Goal: Task Accomplishment & Management: Complete application form

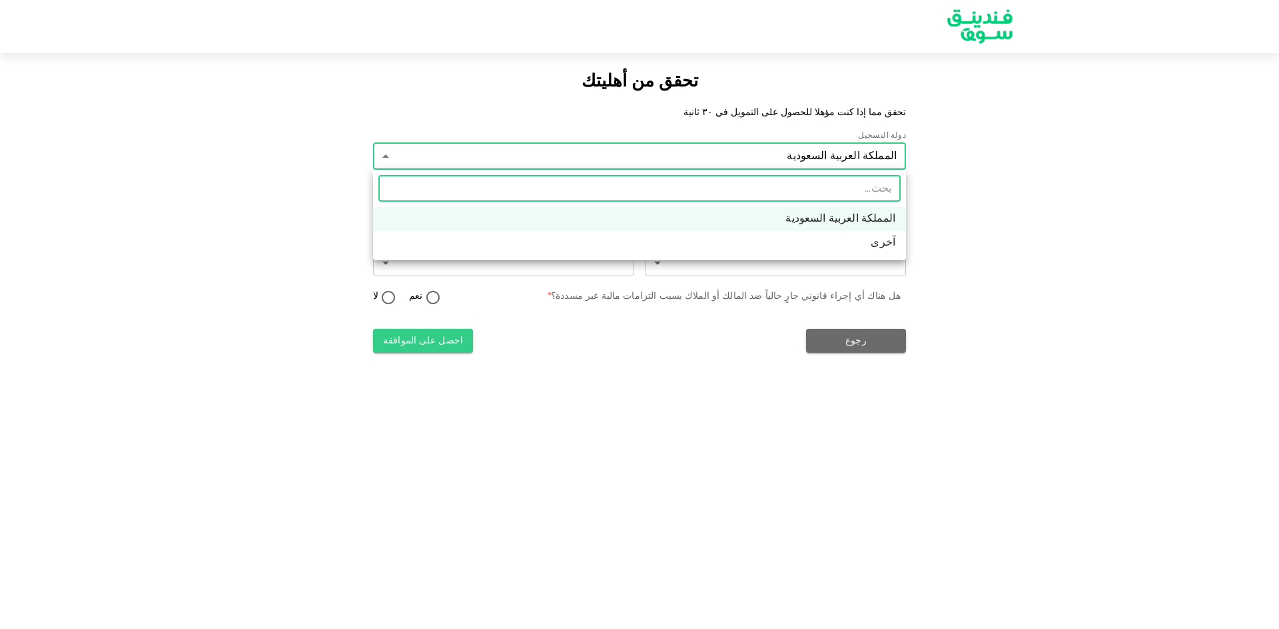
click at [1006, 206] on div at bounding box center [639, 314] width 1279 height 629
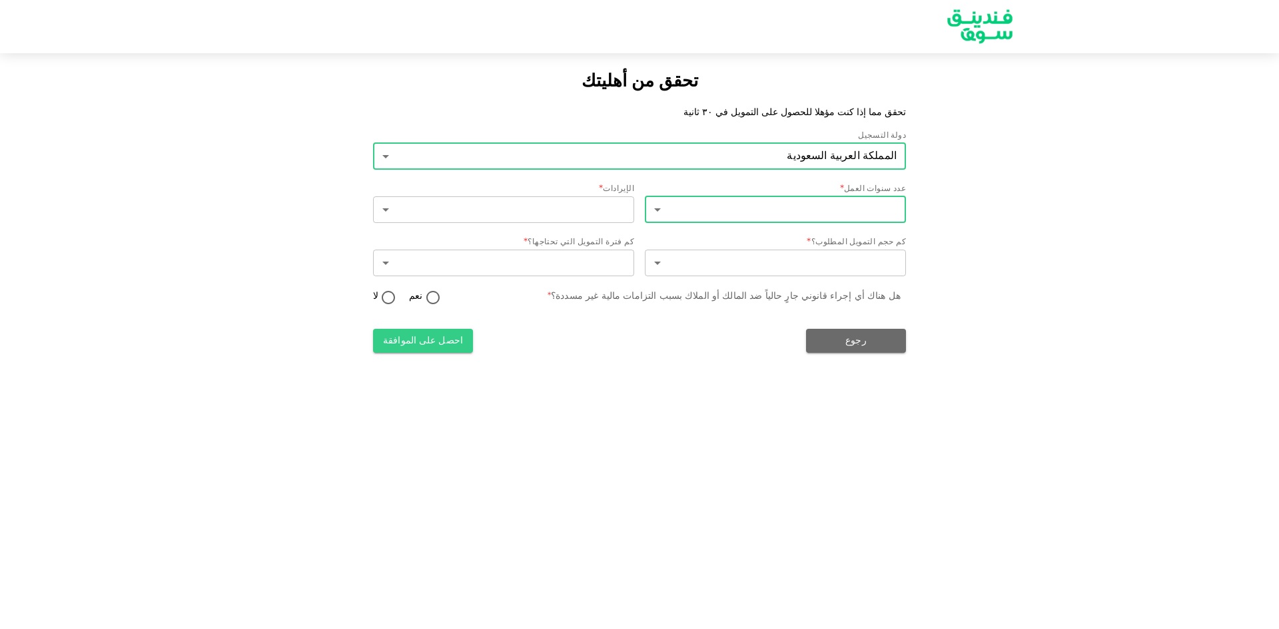
click at [854, 203] on body "تحقق من أهليتك تحقق مما إذا كنت مؤهلا للحصول على التمويل في ٣٠ ثانية دولة التسج…" at bounding box center [639, 314] width 1279 height 629
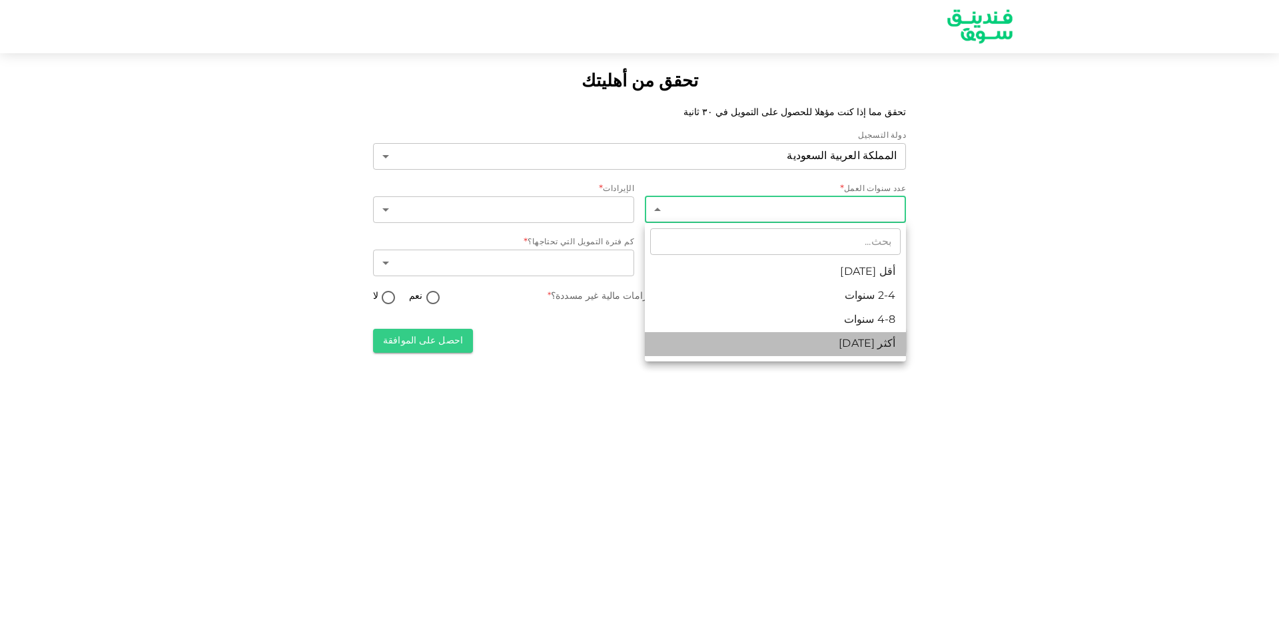
click at [762, 339] on li "أكثر [DATE]" at bounding box center [775, 344] width 261 height 24
type input "4"
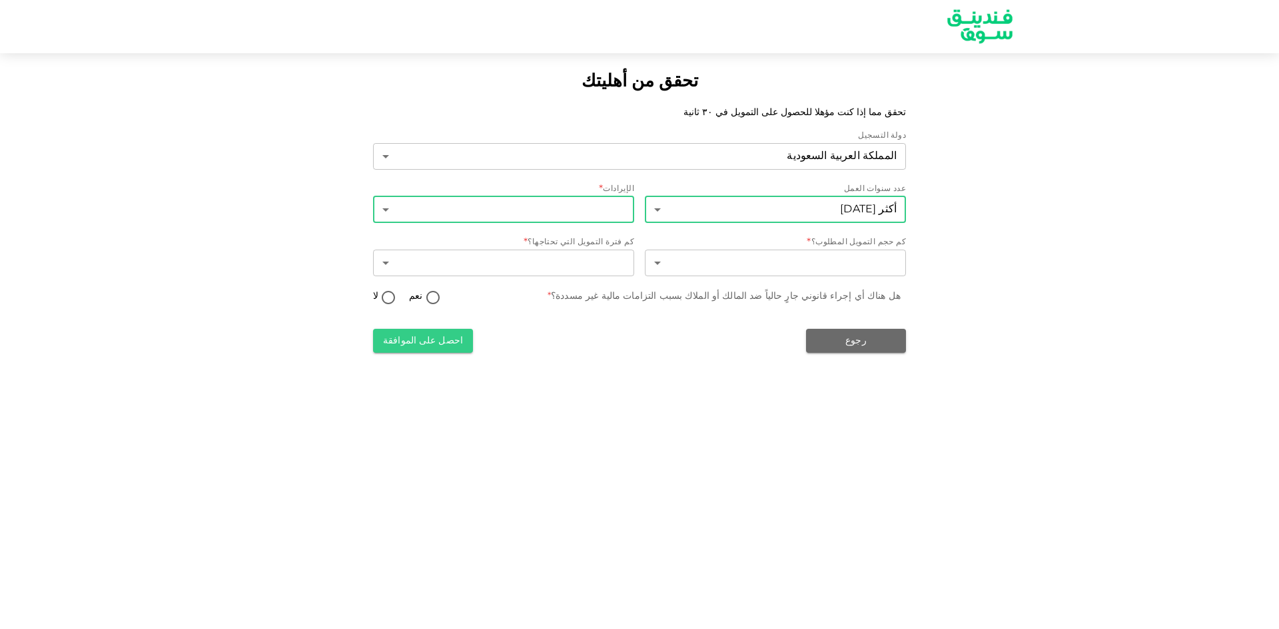
click at [585, 204] on body "تحقق من أهليتك تحقق مما إذا كنت مؤهلا للحصول على التمويل في ٣٠ ثانية دولة التسج…" at bounding box center [639, 314] width 1279 height 629
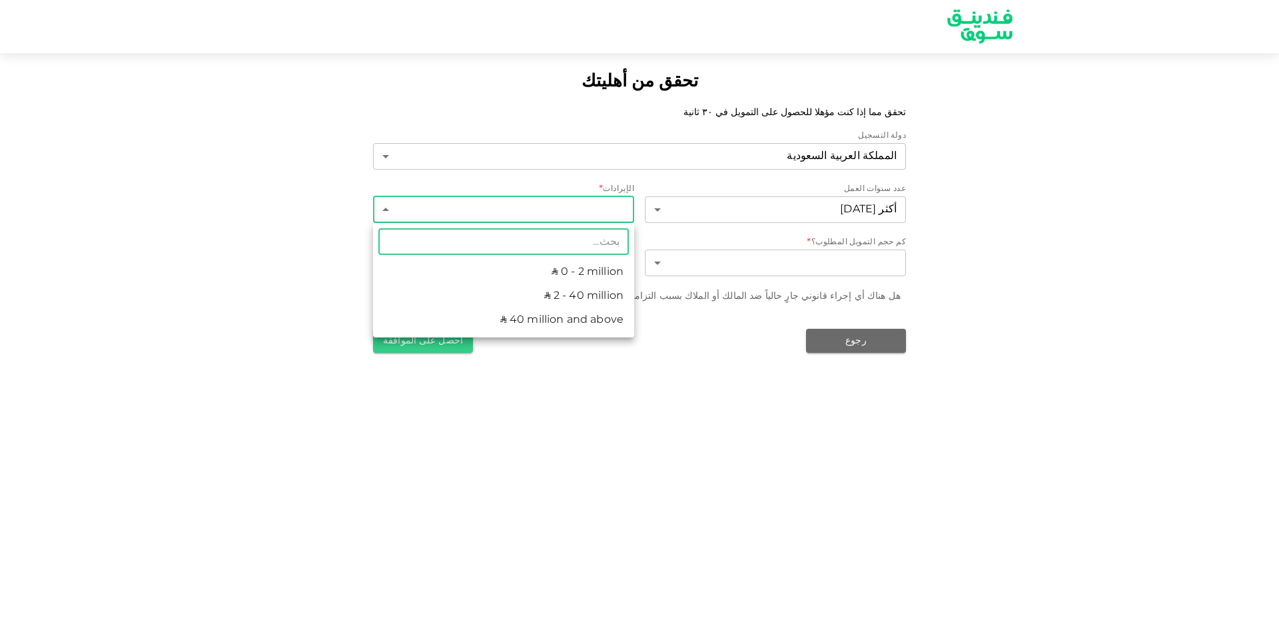
click at [587, 301] on li "ʢ 2 - 40 million" at bounding box center [503, 296] width 261 height 24
type input "2"
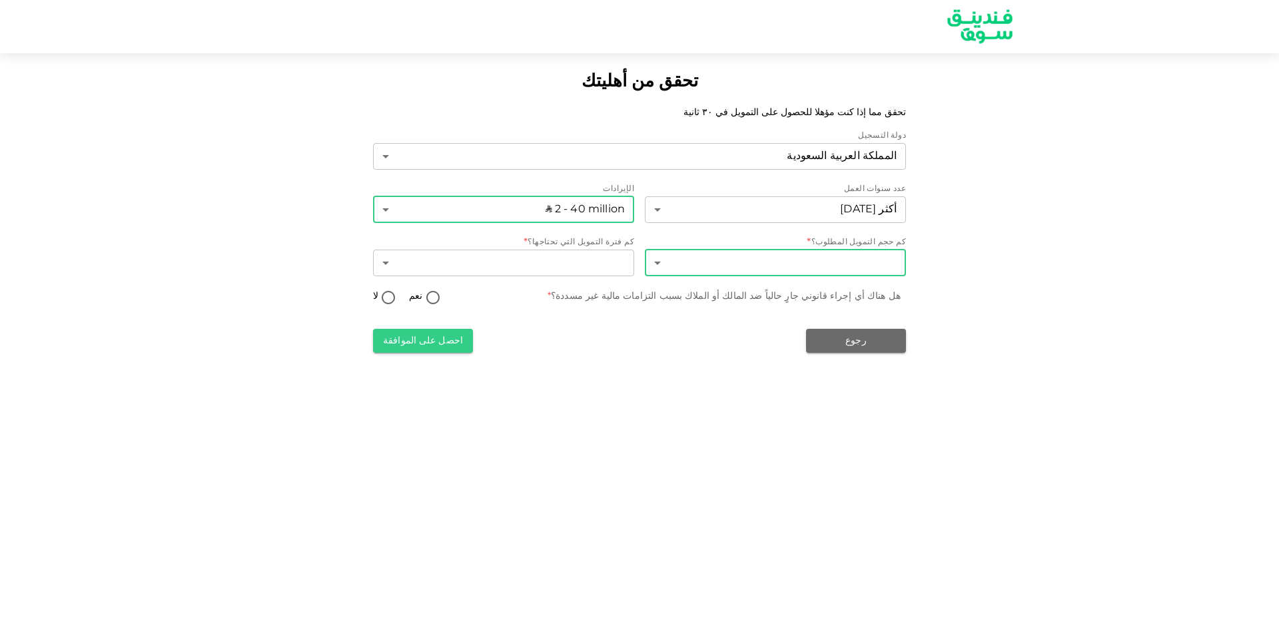
click at [779, 264] on body "تحقق من أهليتك تحقق مما إذا كنت مؤهلا للحصول على التمويل في ٣٠ ثانية دولة التسج…" at bounding box center [639, 314] width 1279 height 629
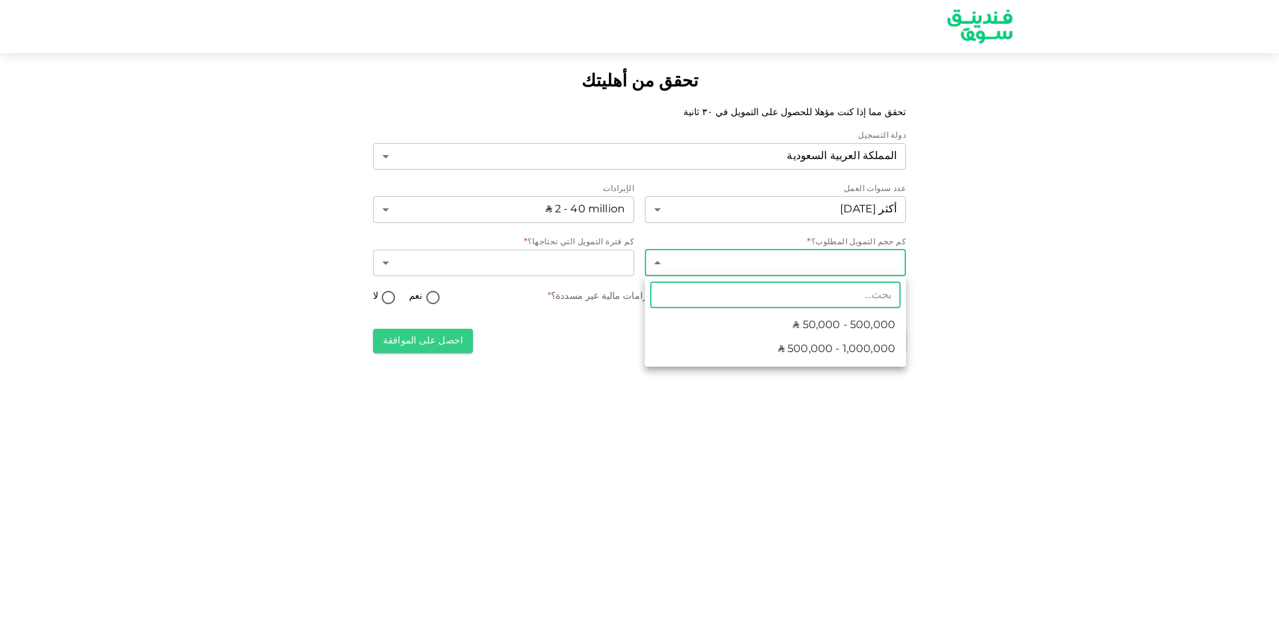
click at [753, 348] on li "ʢ 500,000 - 1,000,000" at bounding box center [775, 350] width 261 height 24
type input "2"
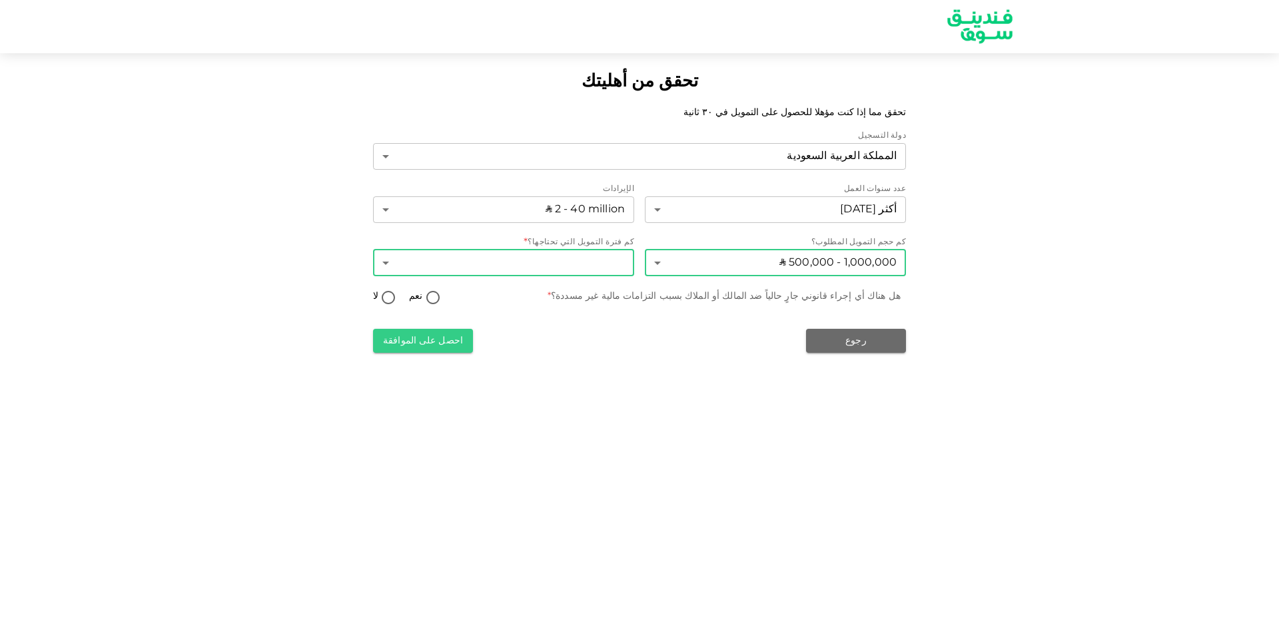
click at [579, 266] on body "تحقق من أهليتك تحقق مما إذا كنت مؤهلا للحصول على التمويل في ٣٠ ثانية دولة التسج…" at bounding box center [639, 314] width 1279 height 629
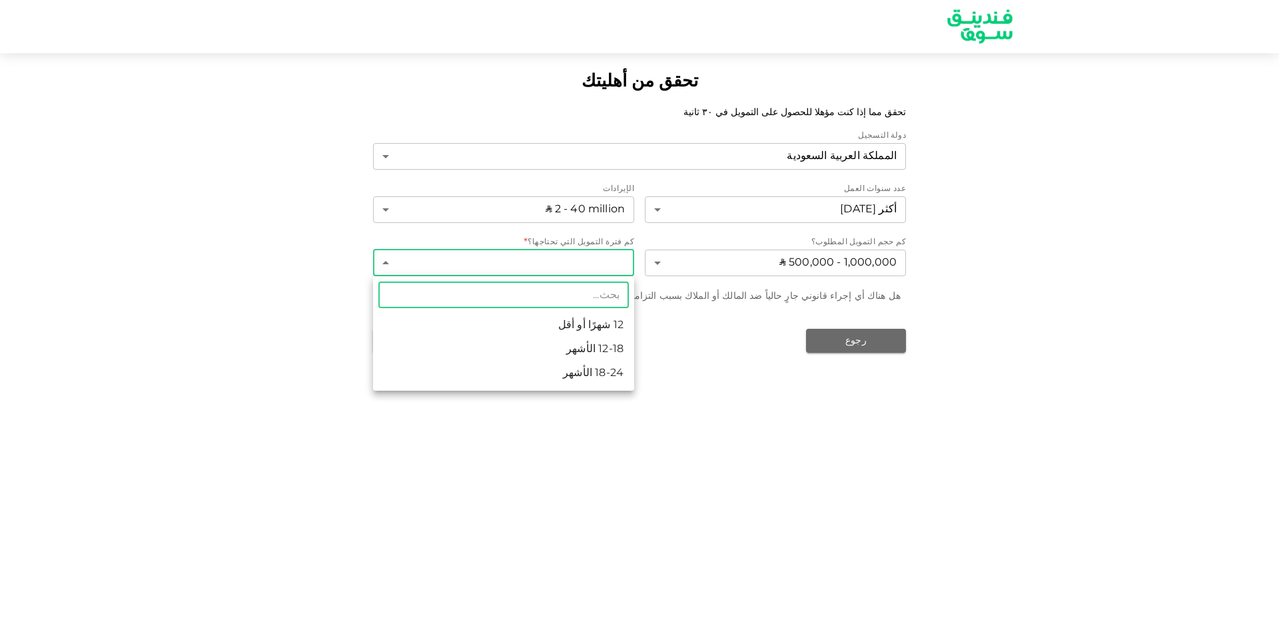
click at [568, 376] on li "18-24 الأشهر" at bounding box center [503, 374] width 261 height 24
type input "3"
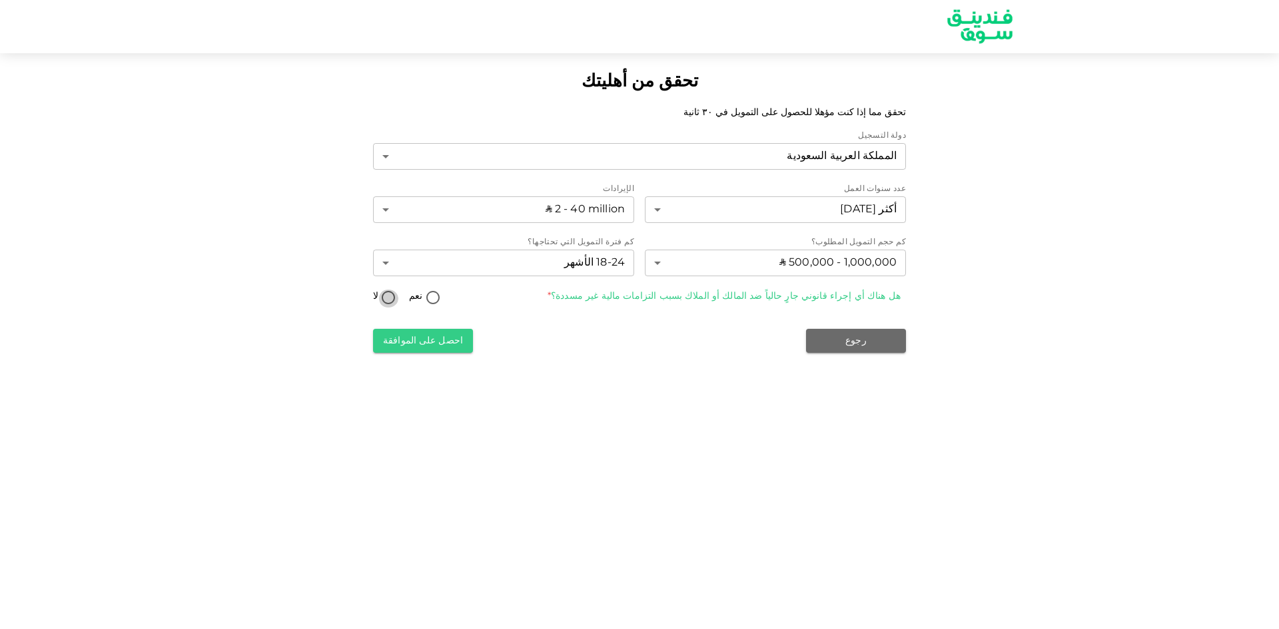
click at [387, 296] on input "لا" at bounding box center [388, 299] width 20 height 18
radio input "true"
click at [418, 342] on button "احصل على الموافقة" at bounding box center [423, 341] width 100 height 24
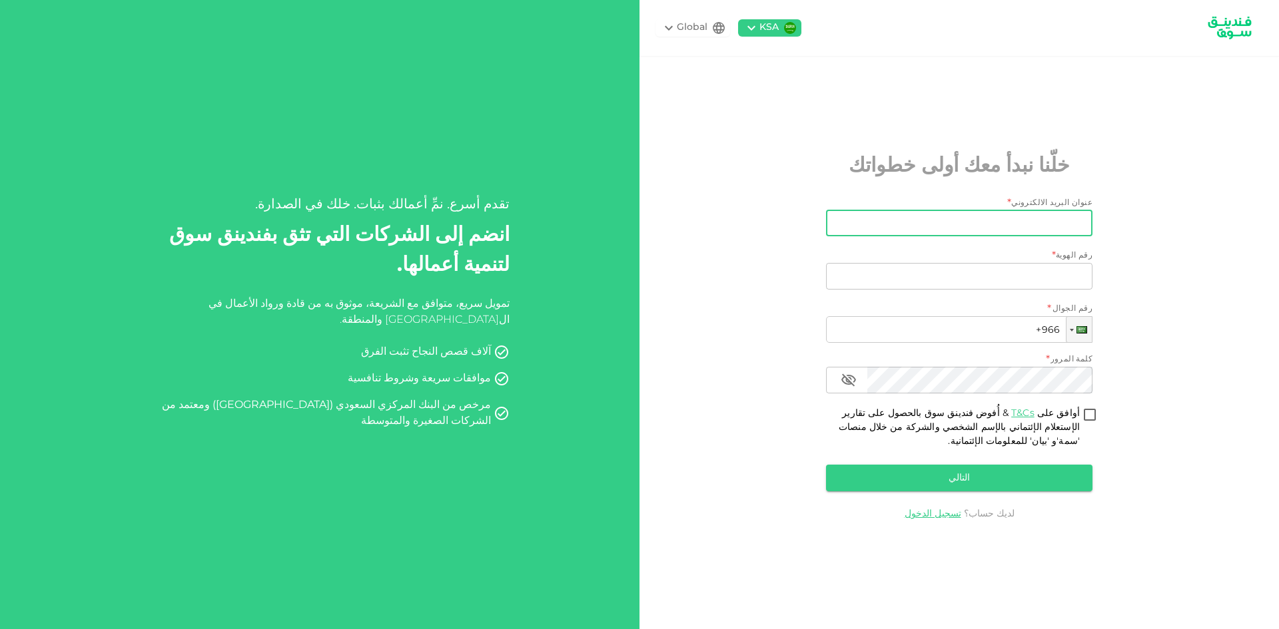
click at [1028, 224] on input "عنوان البريد الالكتروني" at bounding box center [967, 223] width 252 height 27
type input "[EMAIL_ADDRESS][DOMAIN_NAME]"
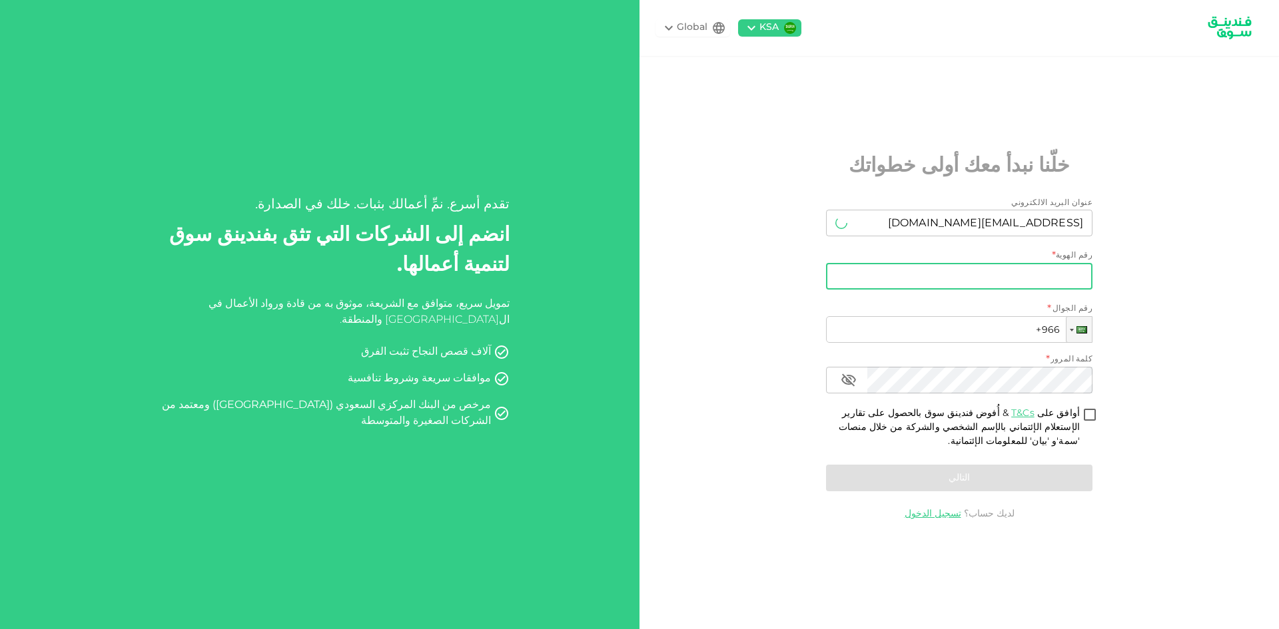
click at [991, 270] on input "رقم الهوية" at bounding box center [959, 276] width 266 height 27
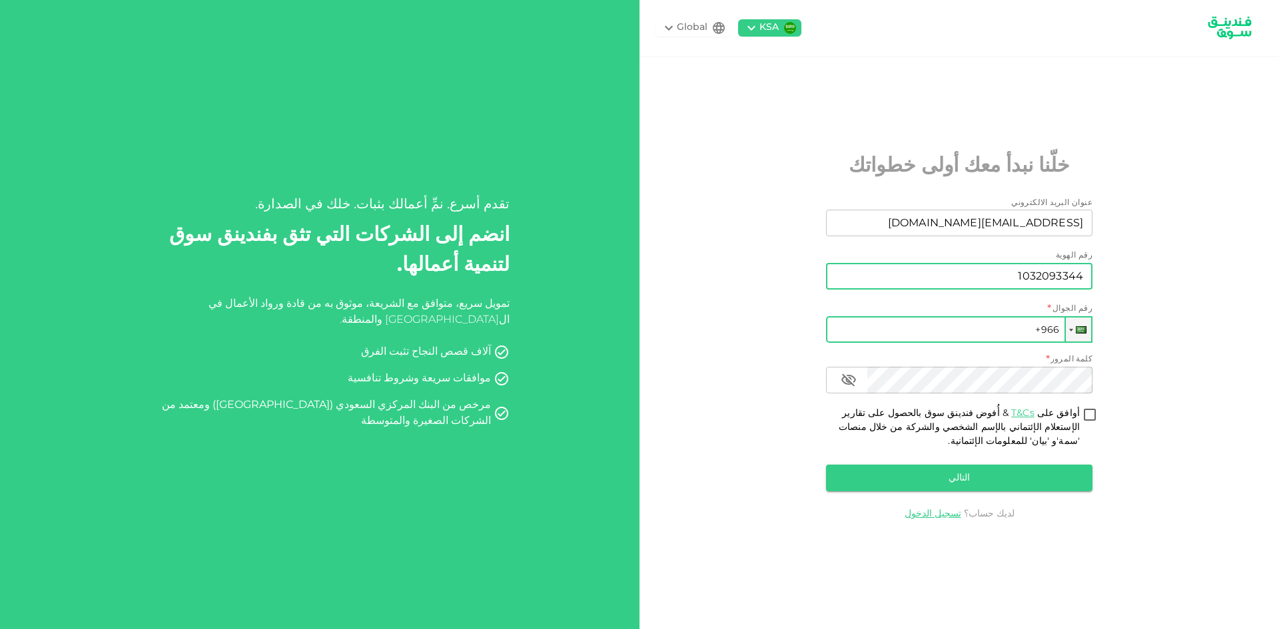
type input "1032093344"
click at [982, 332] on input "+966" at bounding box center [959, 329] width 266 height 27
drag, startPoint x: 1003, startPoint y: 329, endPoint x: 1018, endPoint y: 329, distance: 15.3
click at [1018, 329] on input "+966 505 805 892" at bounding box center [959, 329] width 266 height 27
click at [1016, 338] on input "+966 505 805 892" at bounding box center [959, 329] width 266 height 27
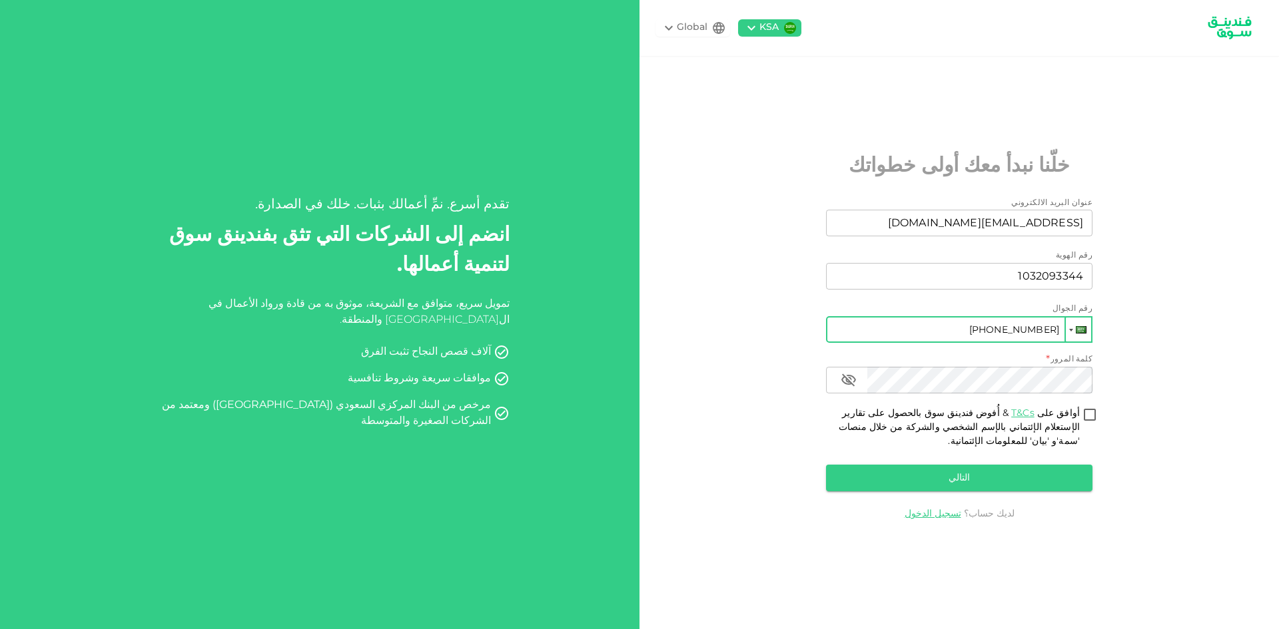
drag, startPoint x: 1002, startPoint y: 332, endPoint x: 1080, endPoint y: 334, distance: 77.3
click at [1080, 334] on div "Phone +966 505 805 892" at bounding box center [959, 329] width 266 height 27
type input "+966 505 805 892"
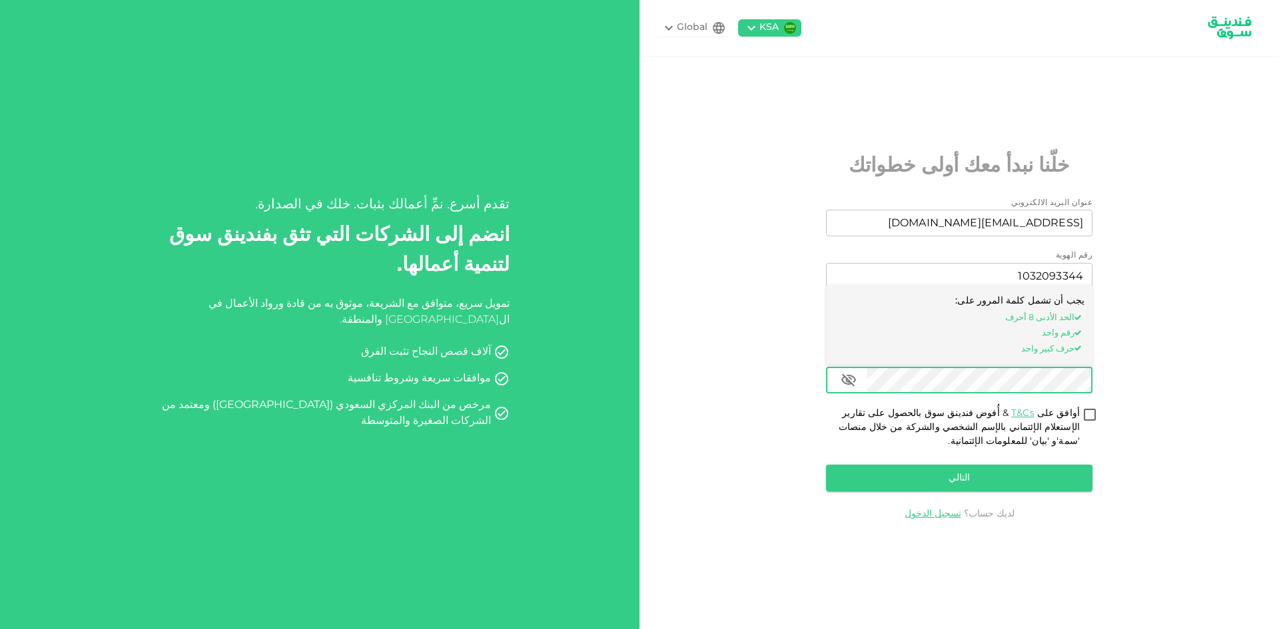
click at [1159, 385] on div "KSA Global خلّنا نبدأ معك أولى خطواتك عنوان البريد الالكتروني عنوان البريد الال…" at bounding box center [958, 314] width 639 height 629
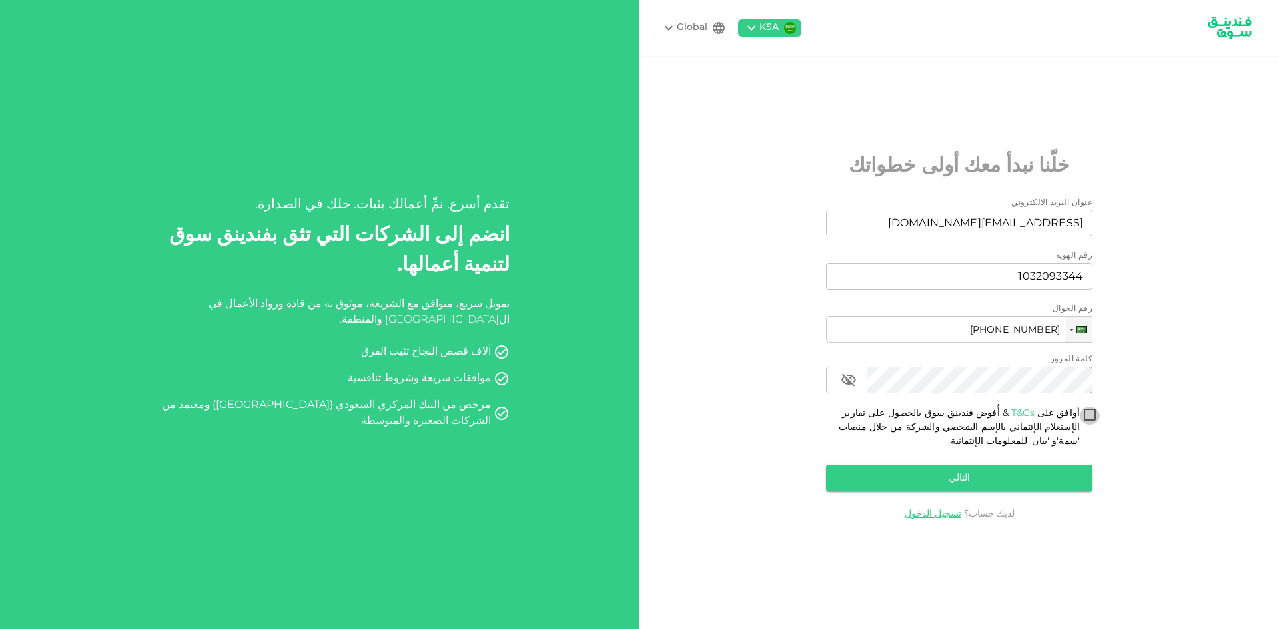
click at [1090, 414] on input "أوافق على T&Cs & أُفوض فندينق سوق بالحصول على تقارير الإستعلام الإئتماني بالإسم…" at bounding box center [1090, 416] width 20 height 18
checkbox input "true"
click at [942, 480] on button "التالي" at bounding box center [959, 478] width 266 height 27
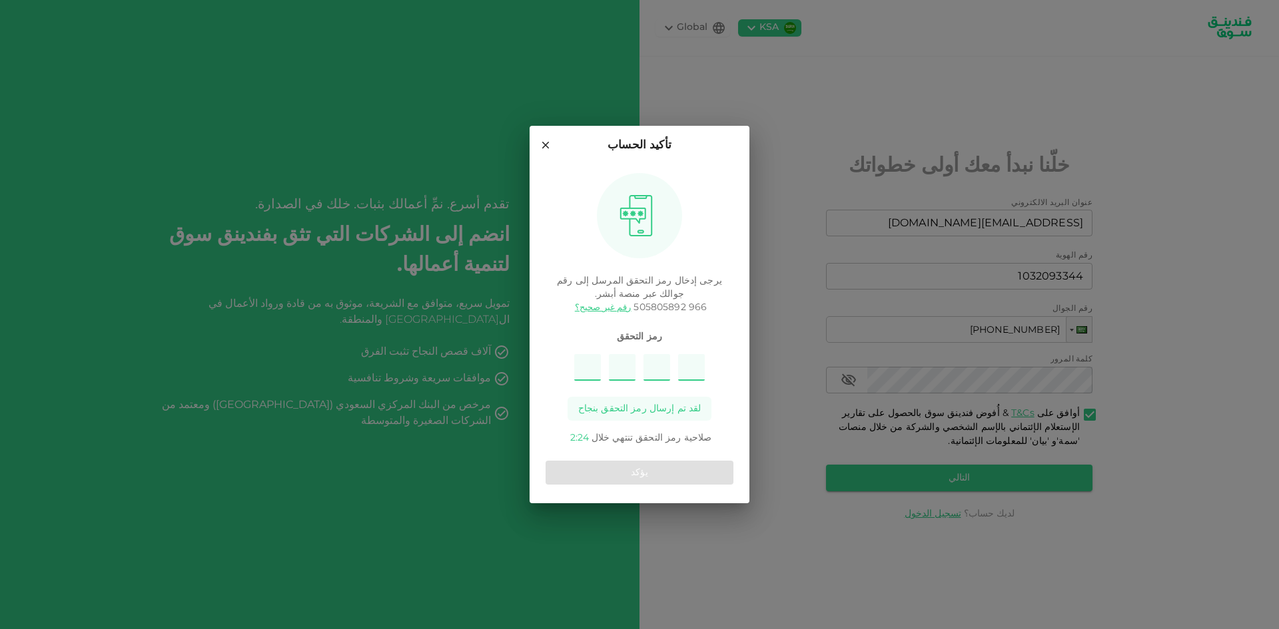
type input "8"
type input "4"
type input "7"
type input "9"
click at [657, 472] on button "يؤكد" at bounding box center [639, 473] width 188 height 24
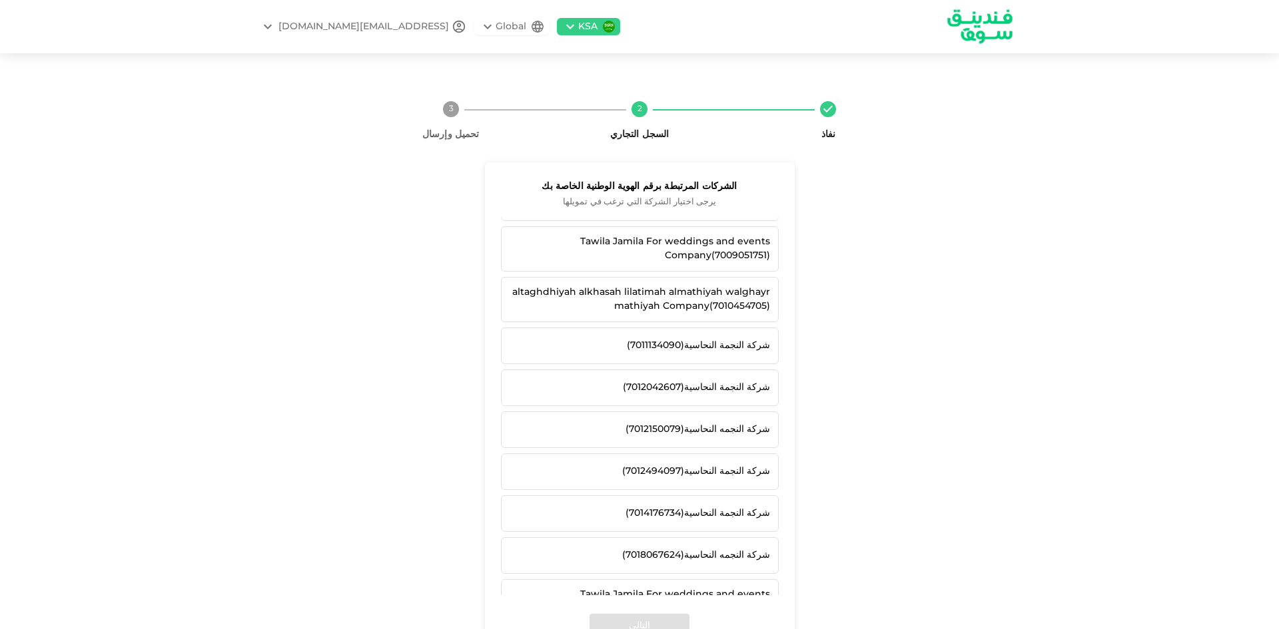
scroll to position [733, 0]
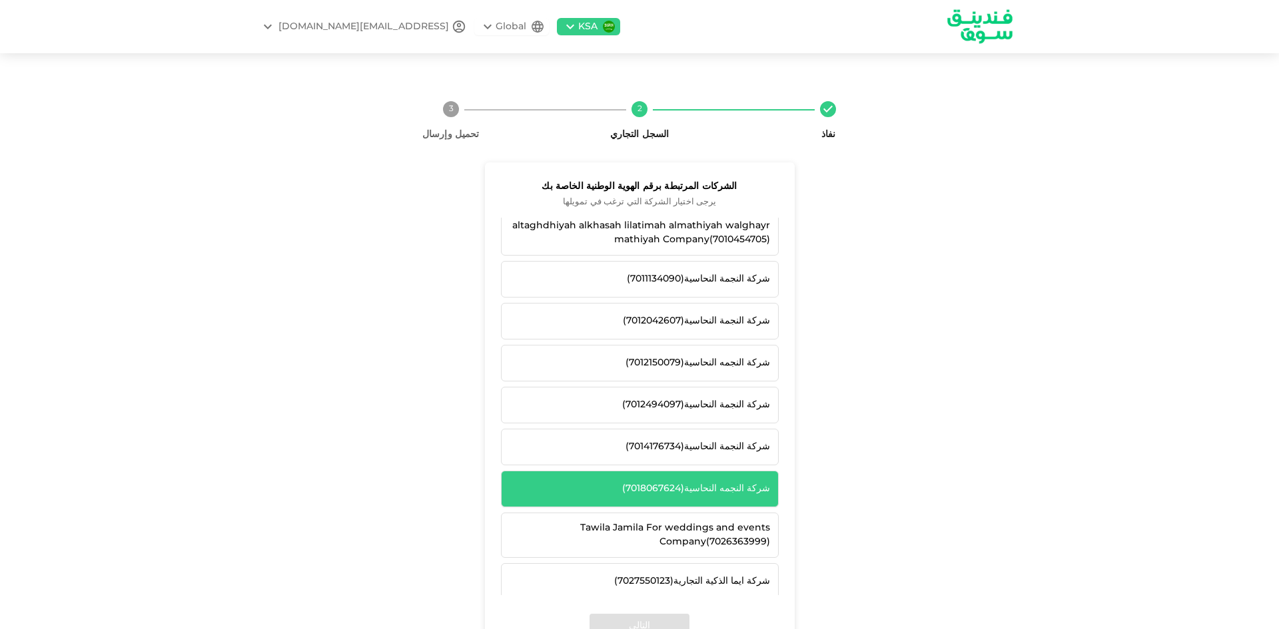
click at [737, 491] on div "شركة النجمه النحاسية ( 7018067624 )" at bounding box center [640, 489] width 260 height 14
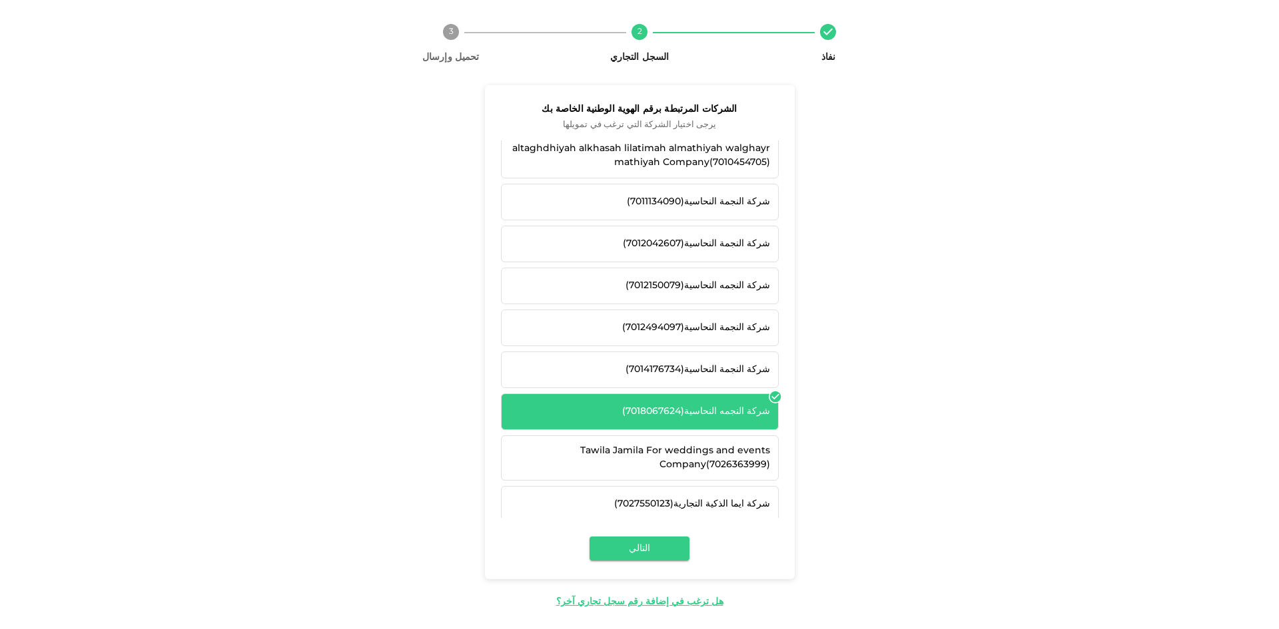
scroll to position [79, 0]
click at [662, 547] on button "التالي" at bounding box center [639, 547] width 100 height 24
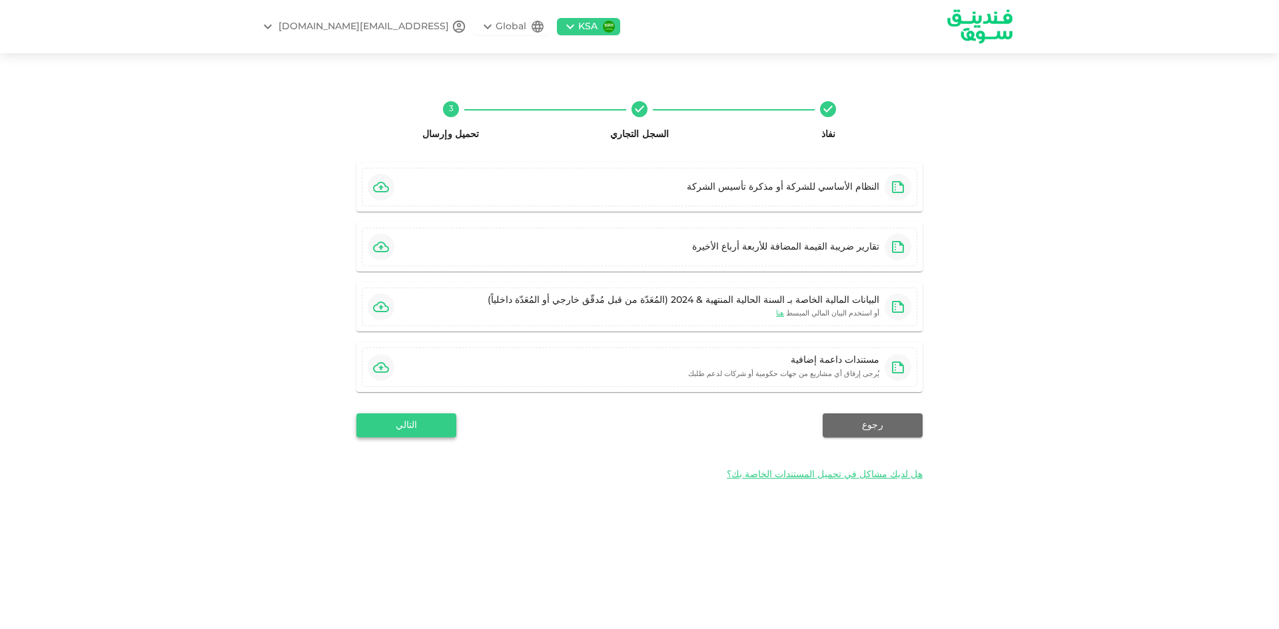
click at [412, 428] on button "التالي" at bounding box center [406, 426] width 100 height 24
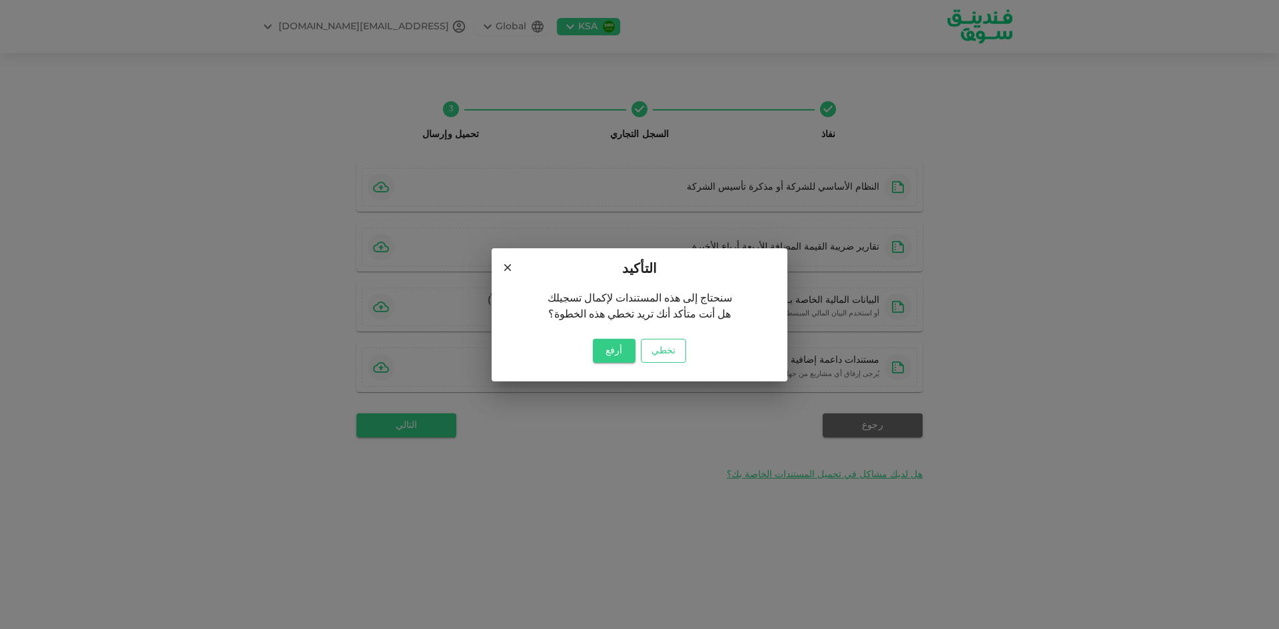
click at [665, 352] on button "تخطي" at bounding box center [663, 351] width 45 height 24
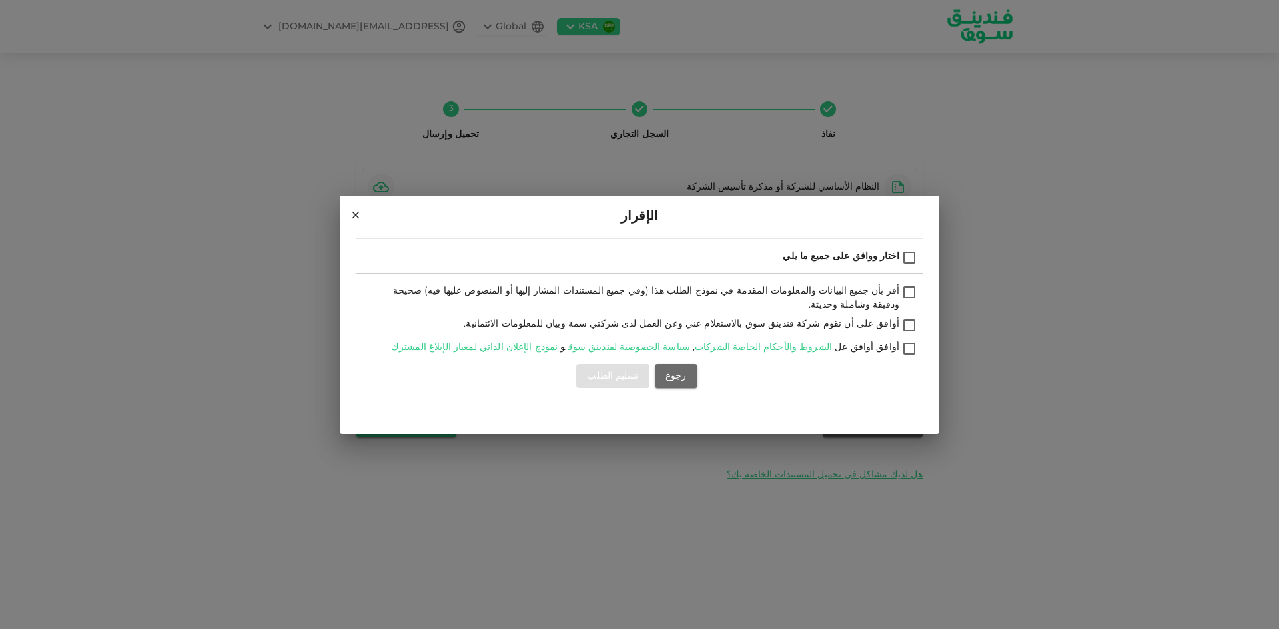
click at [906, 262] on input "اختار ووافق على جميع ما يلي" at bounding box center [909, 259] width 20 height 18
checkbox input "true"
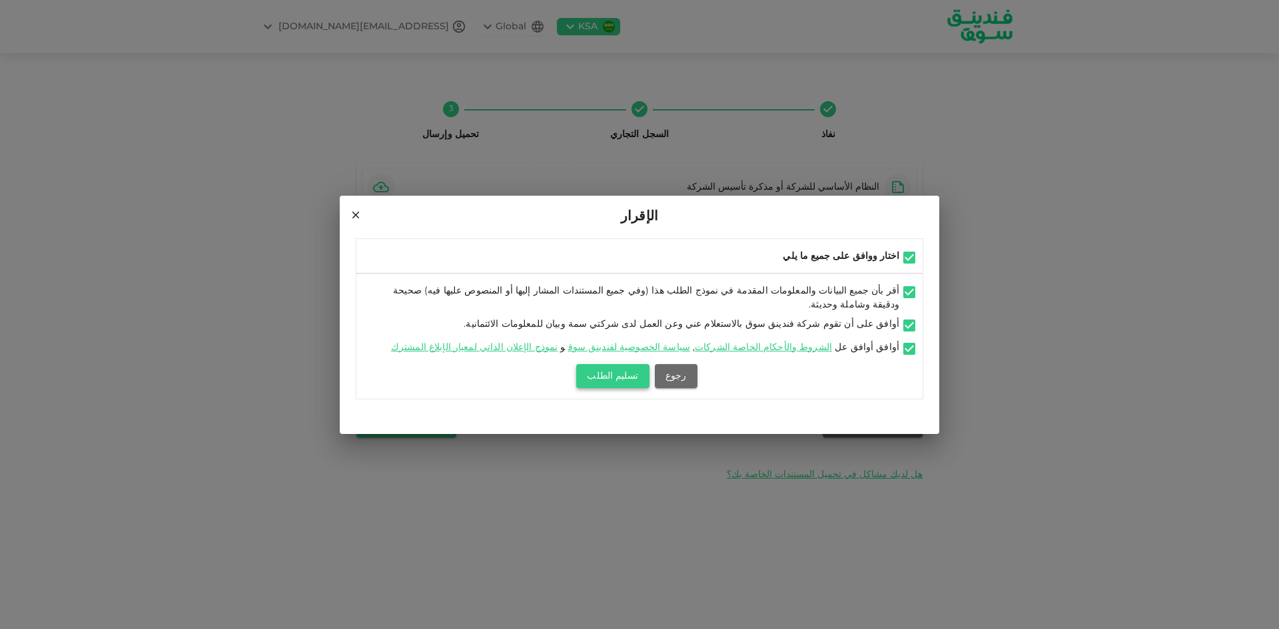
click at [607, 372] on button "تسليم الطلب" at bounding box center [612, 376] width 73 height 24
